Goal: Find specific page/section: Find specific page/section

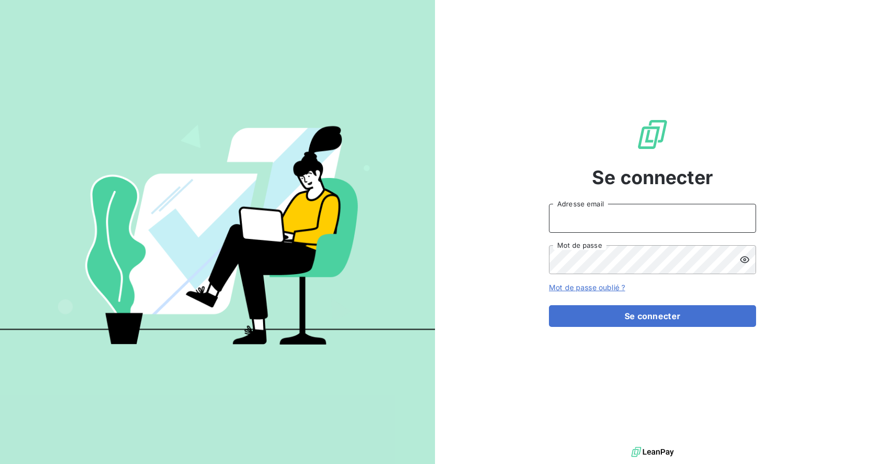
click at [581, 215] on input "Adresse email" at bounding box center [652, 218] width 207 height 29
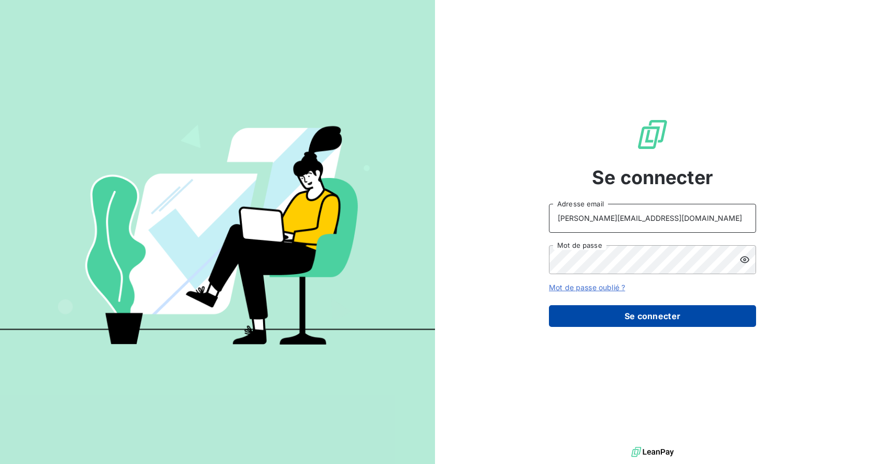
type input "[PERSON_NAME][EMAIL_ADDRESS][DOMAIN_NAME]"
click at [587, 313] on button "Se connecter" at bounding box center [652, 317] width 207 height 22
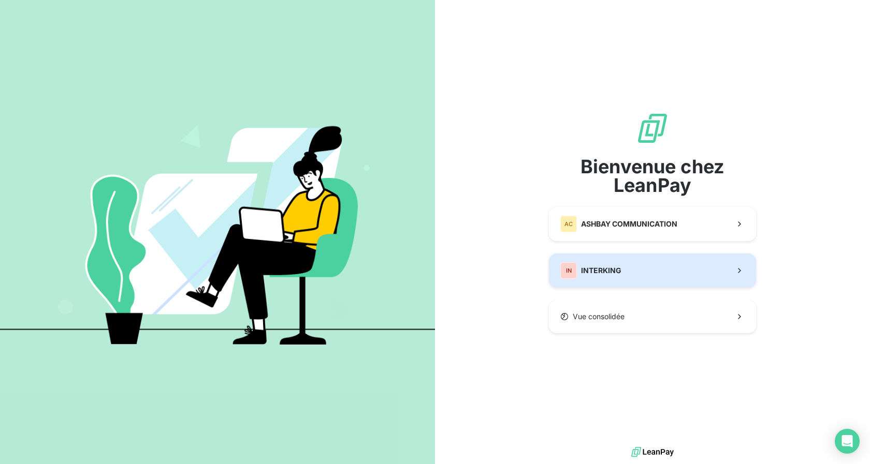
click at [579, 269] on div "IN INTERKING" at bounding box center [590, 271] width 61 height 17
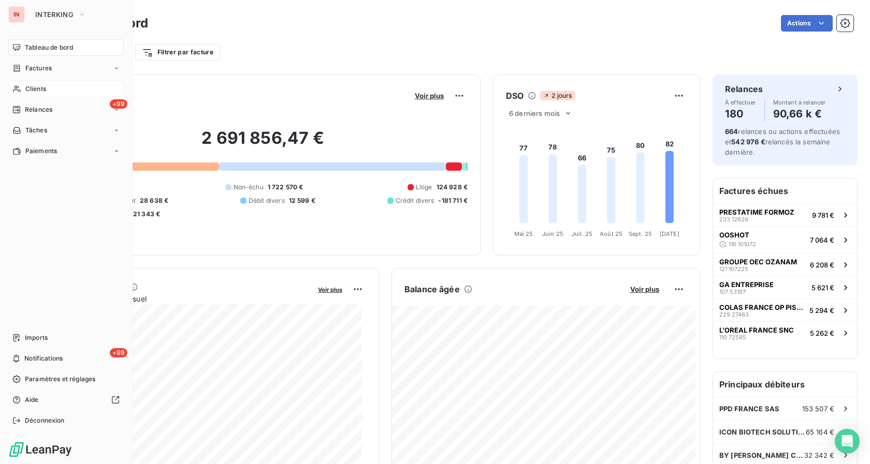
click at [28, 87] on span "Clients" at bounding box center [35, 88] width 21 height 9
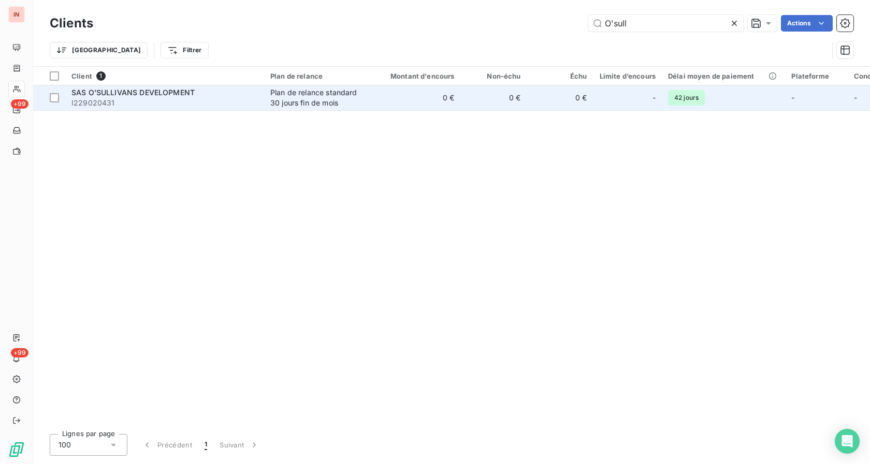
type input "O'sull"
click at [298, 93] on div "Plan de relance standard 30 jours fin de mois" at bounding box center [317, 98] width 95 height 21
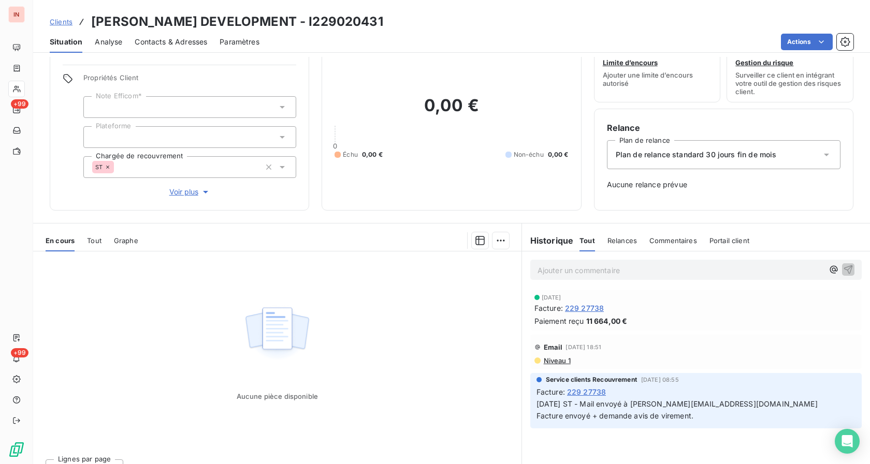
scroll to position [50, 0]
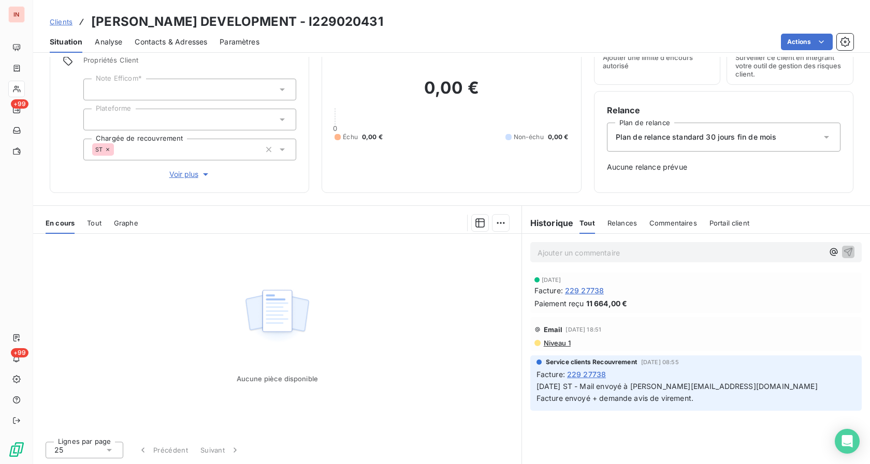
click at [611, 221] on span "Relances" at bounding box center [622, 223] width 30 height 8
